Goal: Find specific page/section: Find specific page/section

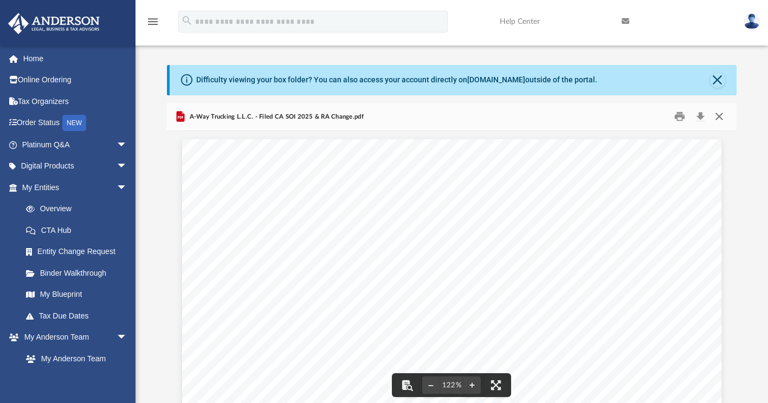
click at [726, 114] on button "Close" at bounding box center [719, 116] width 20 height 17
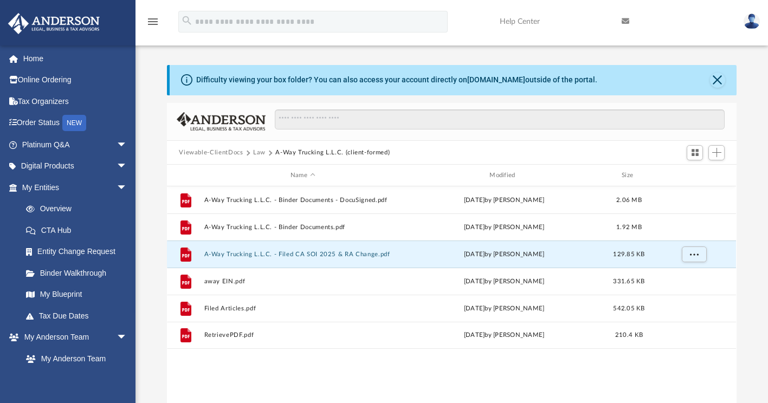
click at [260, 150] on button "Law" at bounding box center [259, 153] width 12 height 10
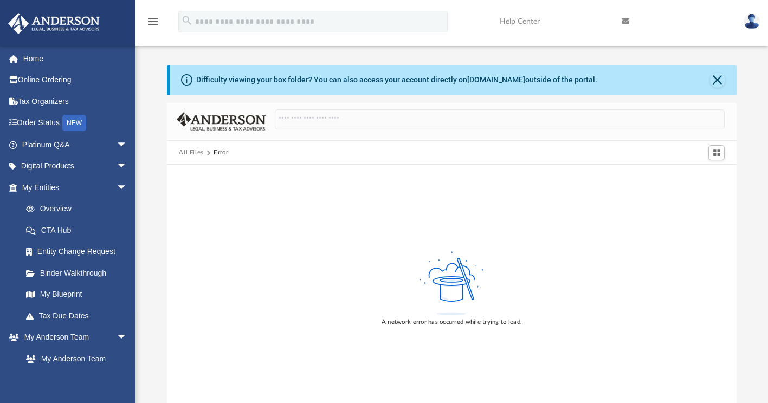
click at [186, 153] on button "All Files" at bounding box center [191, 153] width 25 height 10
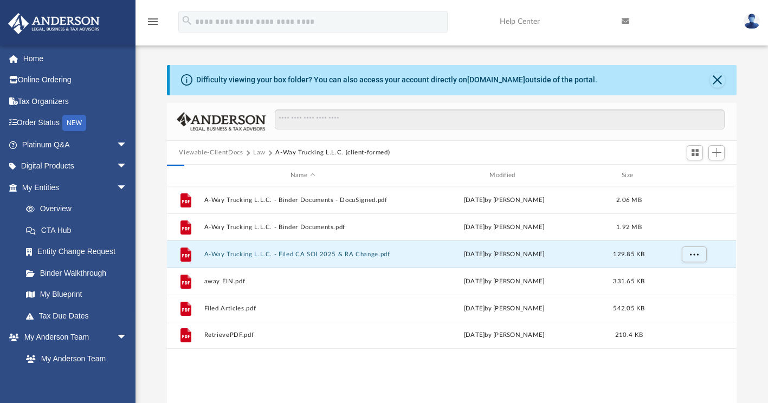
scroll to position [238, 561]
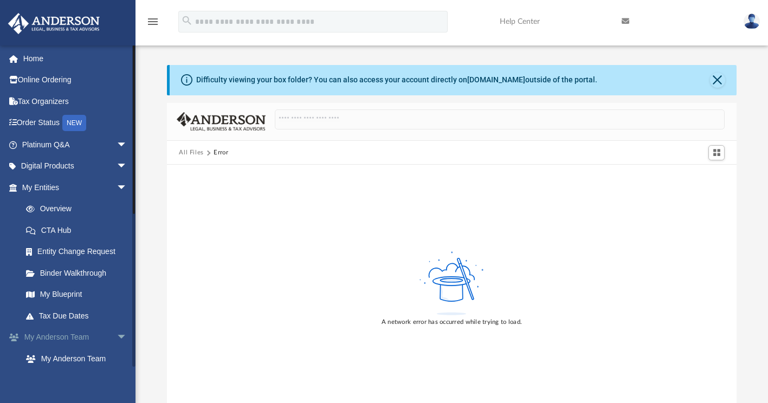
click at [64, 338] on link "My [PERSON_NAME] Team arrow_drop_down" at bounding box center [76, 338] width 136 height 22
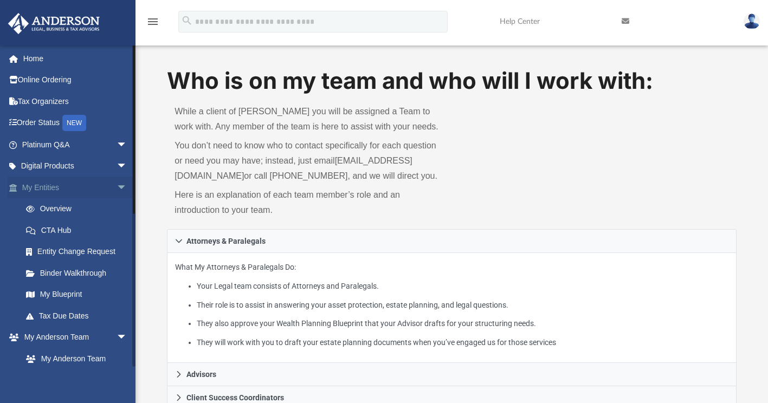
click at [117, 187] on span "arrow_drop_down" at bounding box center [128, 188] width 22 height 22
click at [117, 188] on span "arrow_drop_up" at bounding box center [128, 188] width 22 height 22
click at [70, 212] on link "Overview" at bounding box center [79, 209] width 128 height 22
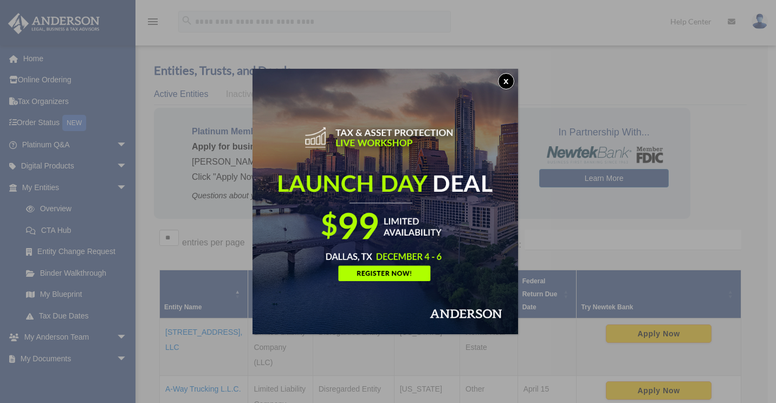
click at [506, 82] on button "x" at bounding box center [506, 81] width 16 height 16
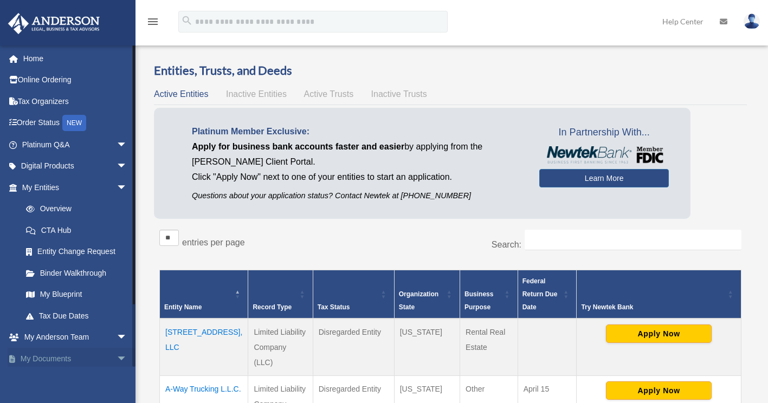
click at [117, 361] on span "arrow_drop_down" at bounding box center [128, 359] width 22 height 22
click at [60, 356] on link "My Documents arrow_drop_up" at bounding box center [76, 359] width 136 height 22
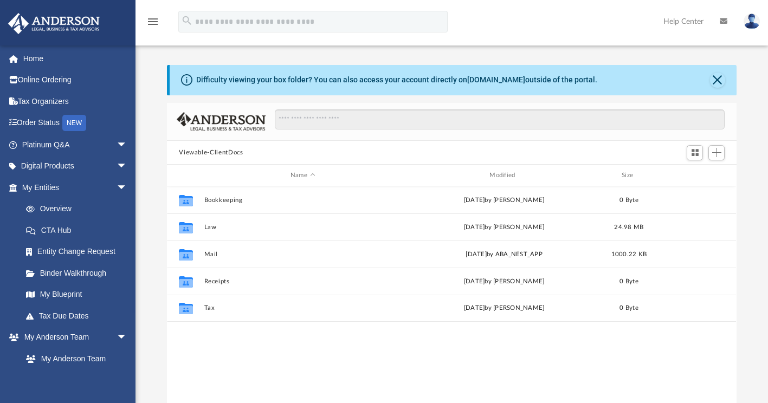
scroll to position [238, 561]
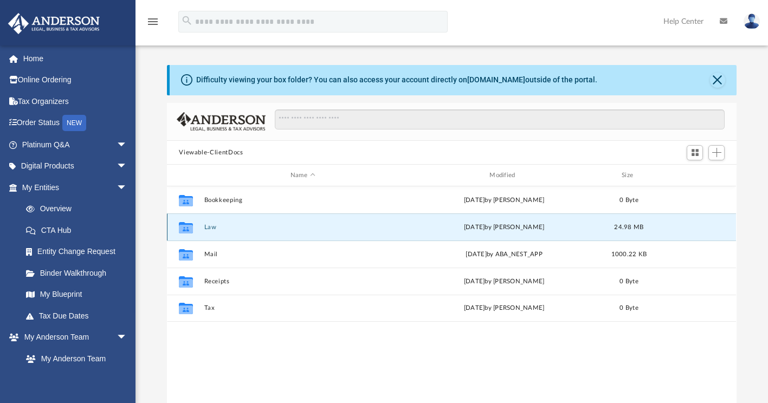
click at [268, 227] on button "Law" at bounding box center [302, 227] width 197 height 7
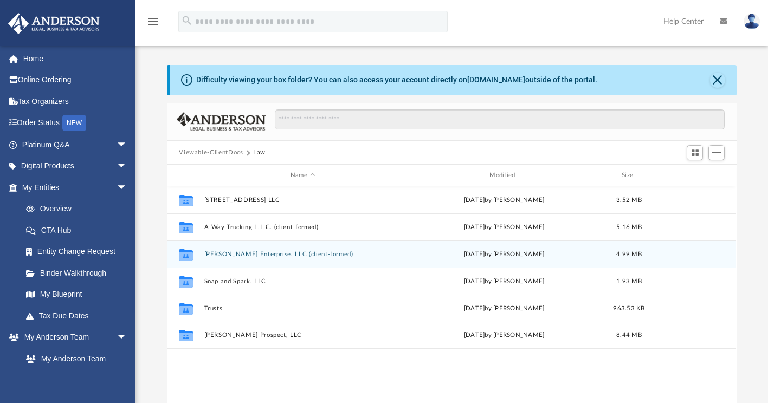
click at [262, 259] on div "Collaborated Folder Ethan Riley Enterprise, LLC (client-formed) Thu Aug 28 2025…" at bounding box center [451, 254] width 569 height 27
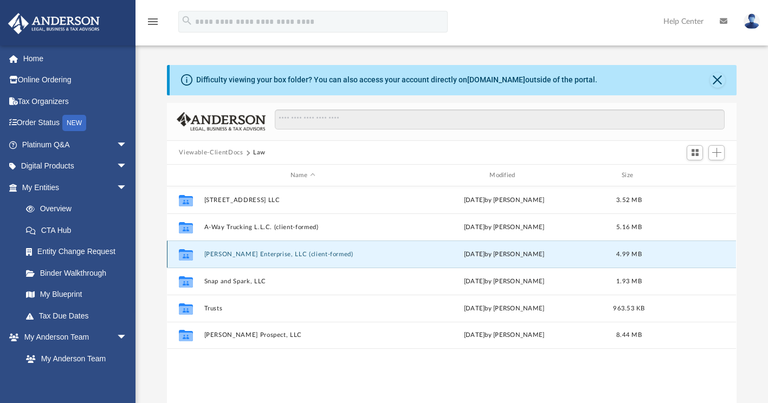
click at [382, 251] on button "Ethan Riley Enterprise, LLC (client-formed)" at bounding box center [302, 254] width 197 height 7
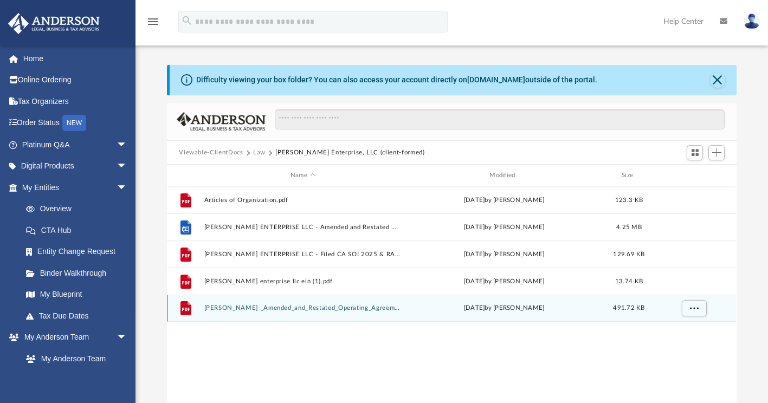
click at [304, 313] on div "File ETHAN_RILEY_ENTERPRISE_LLC_-_Amended_and_Restated_Operating_Agreement.pdf.…" at bounding box center [451, 308] width 569 height 27
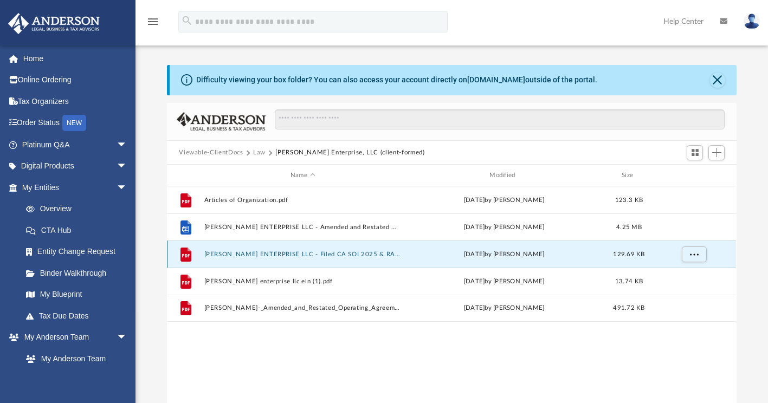
click at [335, 251] on button "ETHAN RILEY ENTERPRISE LLC - Filed CA SOI 2025 & RA Change.pdf" at bounding box center [302, 254] width 197 height 7
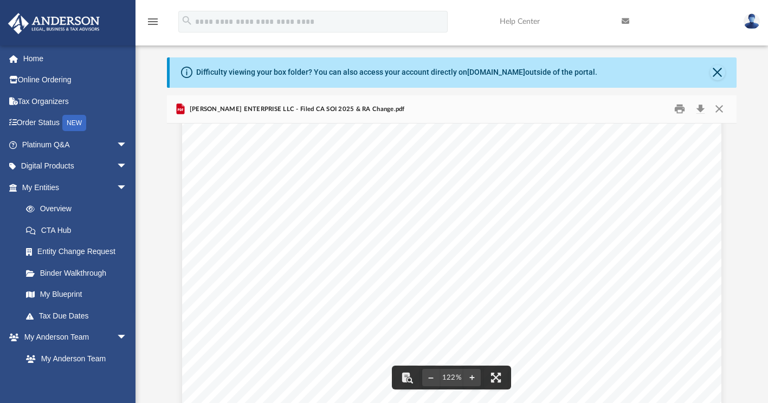
scroll to position [167, 0]
click at [721, 112] on button "Close" at bounding box center [719, 109] width 20 height 17
